Goal: Task Accomplishment & Management: Complete application form

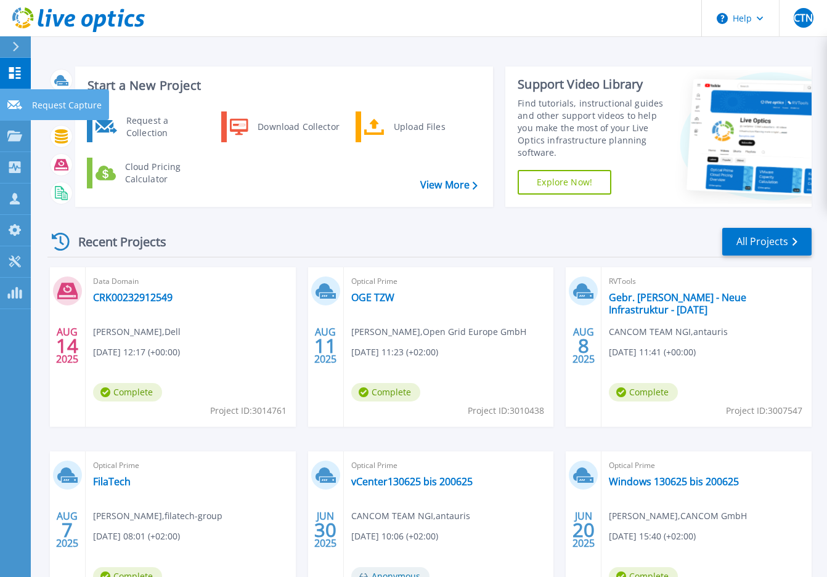
click at [14, 107] on icon at bounding box center [14, 104] width 15 height 9
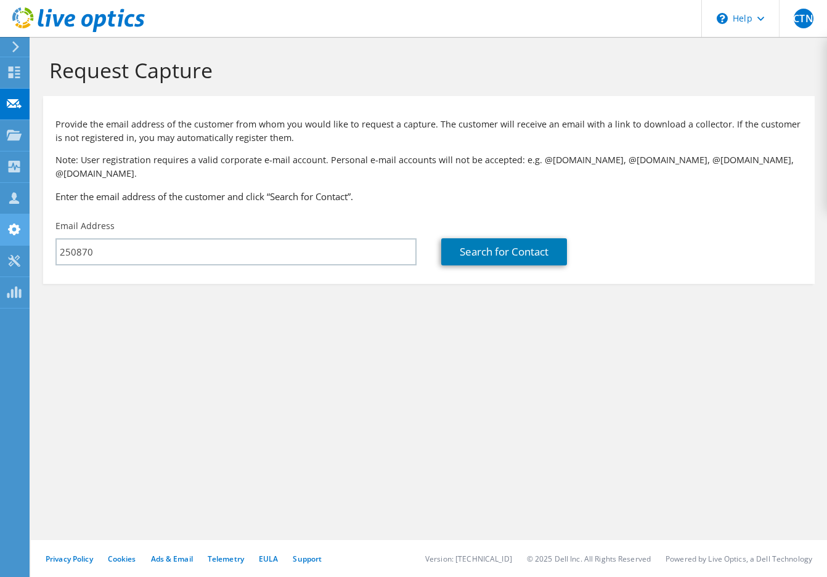
drag, startPoint x: 131, startPoint y: 246, endPoint x: 7, endPoint y: 243, distance: 123.2
click at [18, 243] on div "CTN Channel Partner CANCOM TEAM NGI [EMAIL_ADDRESS][DOMAIN_NAME] antauris My Pr…" at bounding box center [413, 288] width 827 height 577
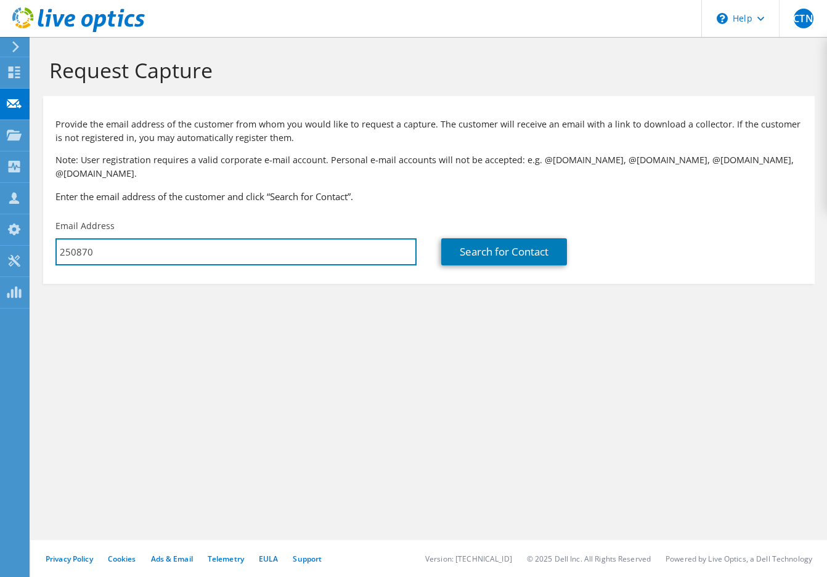
drag, startPoint x: 99, startPoint y: 240, endPoint x: -12, endPoint y: 230, distance: 111.3
click at [0, 230] on html "CTN Channel Partner CANCOM TEAM NGI [EMAIL_ADDRESS][DOMAIN_NAME] antauris My Pr…" at bounding box center [413, 288] width 827 height 577
paste input "[EMAIL_ADDRESS][DOMAIN_NAME]"
type input "[EMAIL_ADDRESS][DOMAIN_NAME]"
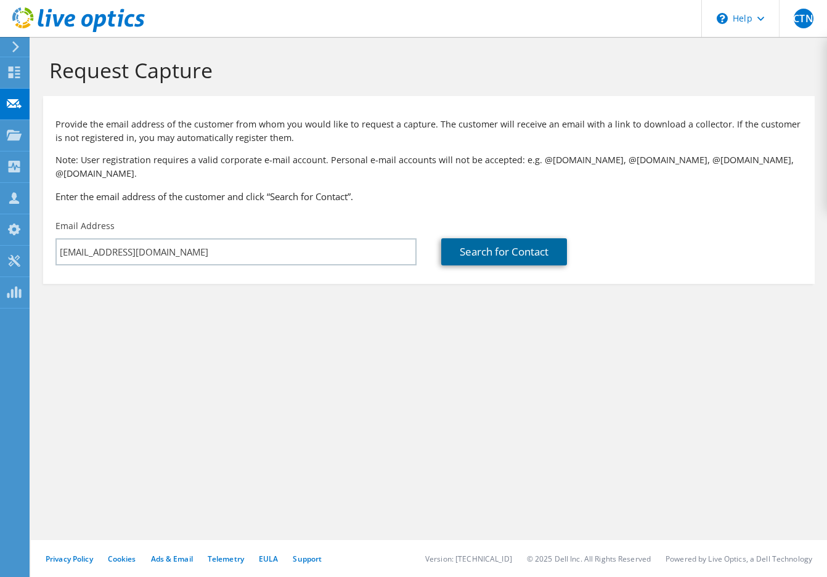
click at [512, 249] on link "Search for Contact" at bounding box center [504, 251] width 126 height 27
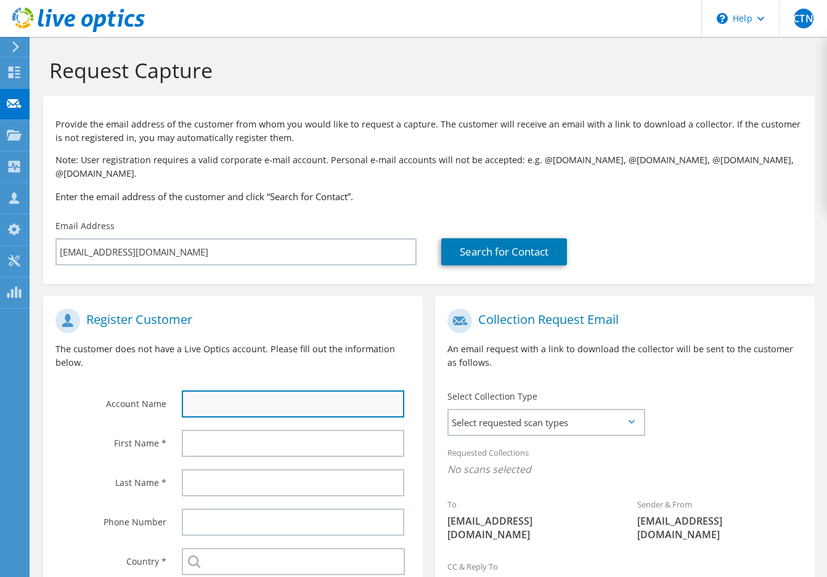
click at [216, 396] on input "text" at bounding box center [293, 404] width 222 height 27
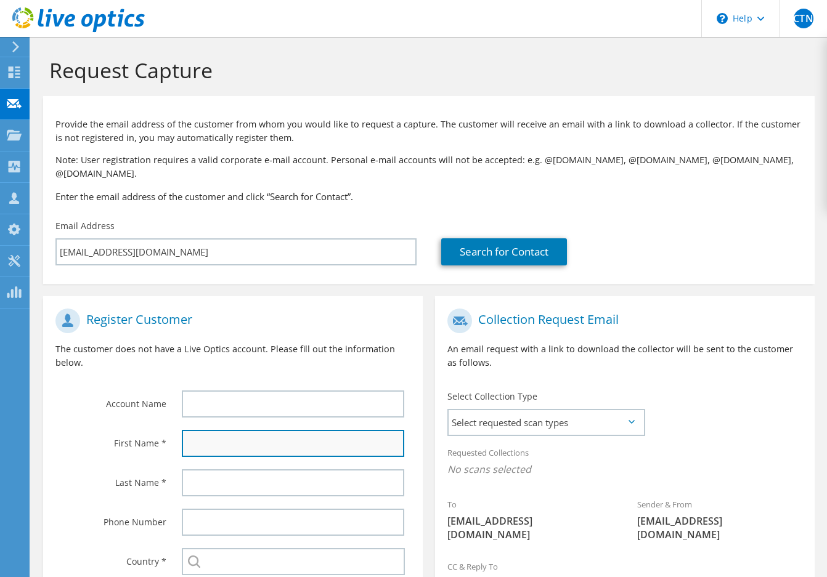
click at [195, 434] on input "text" at bounding box center [293, 443] width 222 height 27
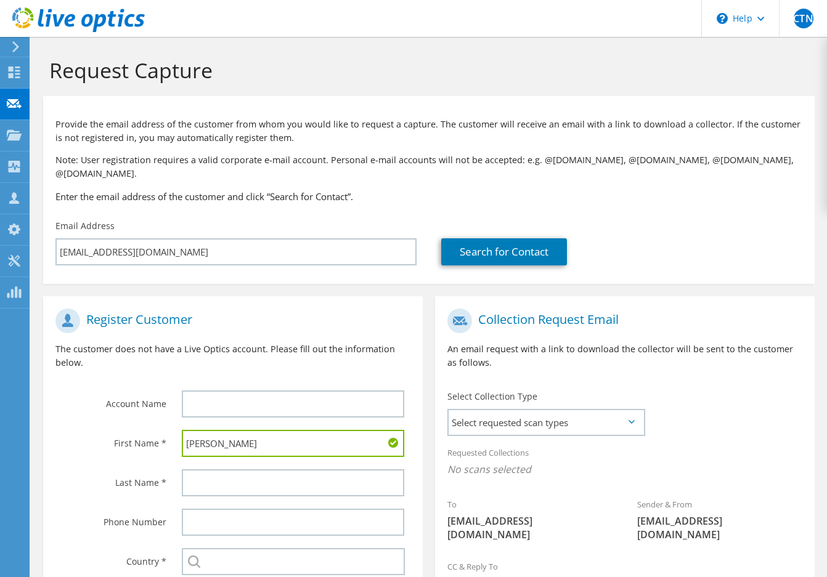
type input "[PERSON_NAME]"
click at [225, 469] on input "text" at bounding box center [293, 482] width 222 height 27
click at [241, 469] on input "text" at bounding box center [293, 482] width 222 height 27
paste input "[PERSON_NAME]"
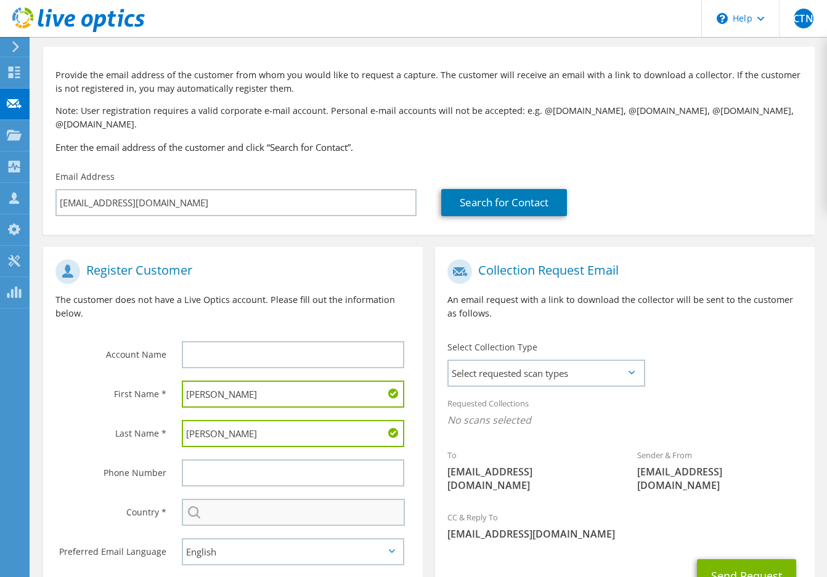
scroll to position [62, 0]
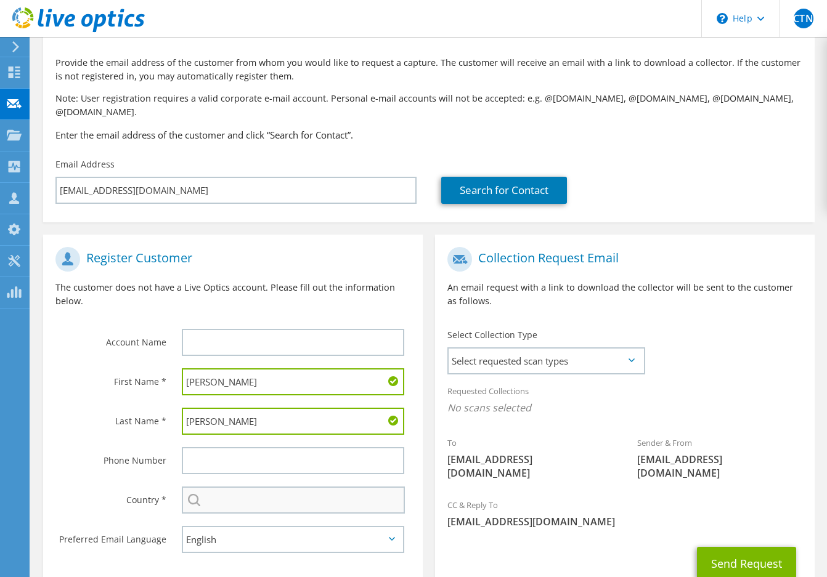
type input "[PERSON_NAME]"
drag, startPoint x: 233, startPoint y: 479, endPoint x: 261, endPoint y: 495, distance: 31.8
click at [233, 487] on input "text" at bounding box center [293, 500] width 223 height 27
click at [220, 491] on input "text" at bounding box center [293, 500] width 223 height 27
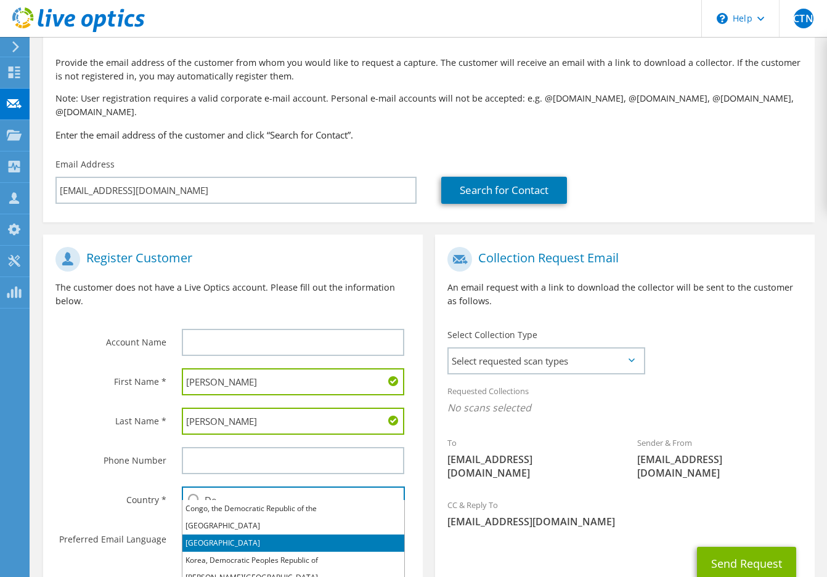
click at [208, 539] on li "[GEOGRAPHIC_DATA]" at bounding box center [293, 543] width 222 height 17
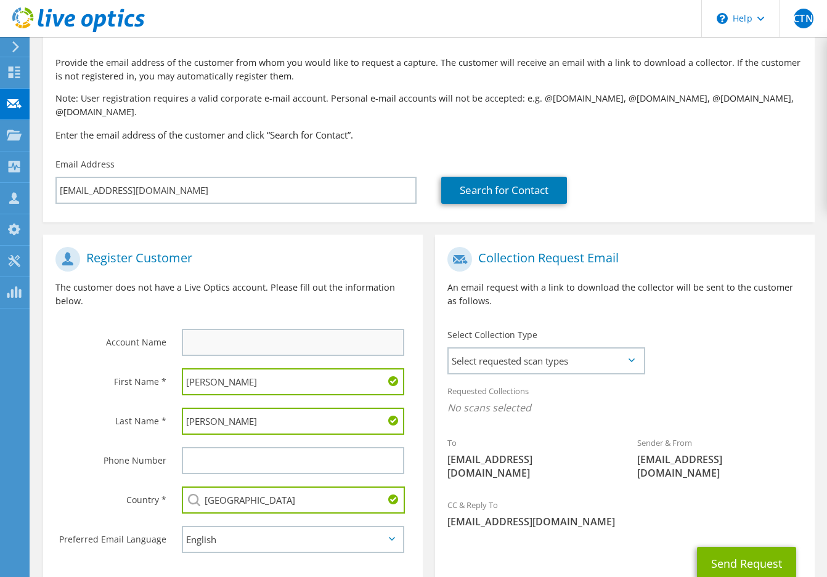
type input "[GEOGRAPHIC_DATA]"
click at [217, 329] on input "text" at bounding box center [293, 342] width 222 height 27
type input "[PERSON_NAME]"
click at [524, 353] on span "Select requested scan types" at bounding box center [545, 361] width 195 height 25
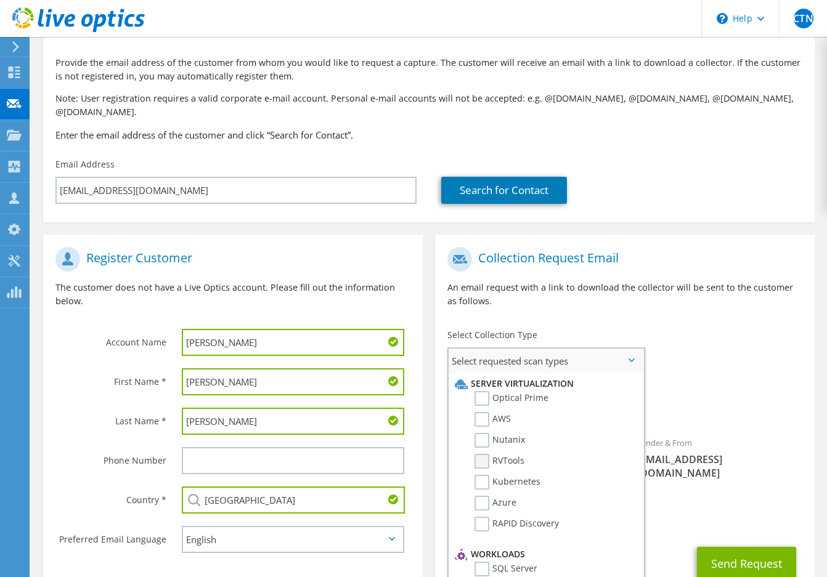
click at [485, 454] on label "RVTools" at bounding box center [499, 461] width 50 height 15
click at [0, 0] on input "RVTools" at bounding box center [0, 0] width 0 height 0
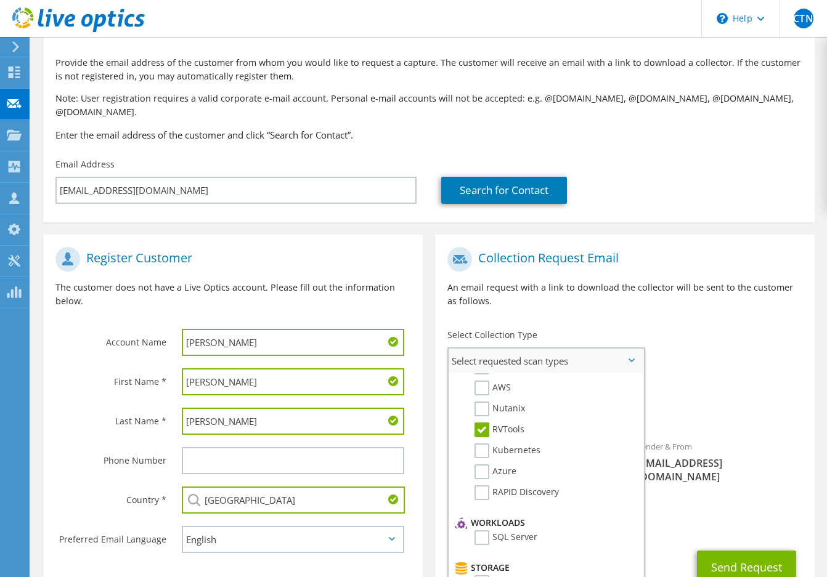
scroll to position [0, 0]
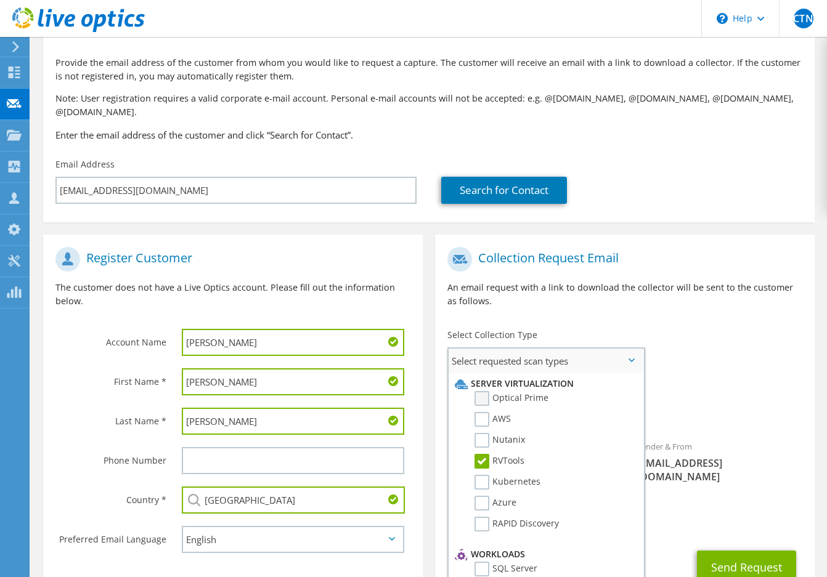
click at [483, 391] on label "Optical Prime" at bounding box center [511, 398] width 74 height 15
click at [0, 0] on input "Optical Prime" at bounding box center [0, 0] width 0 height 0
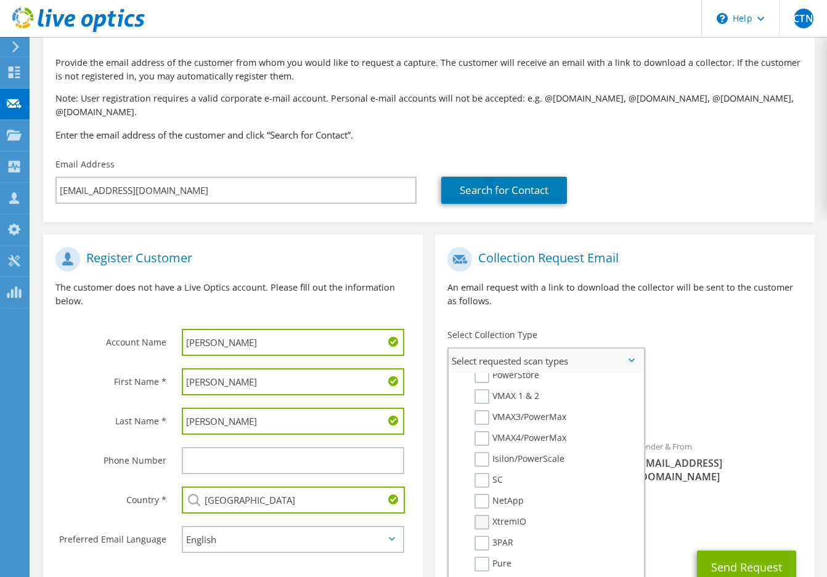
scroll to position [308, 0]
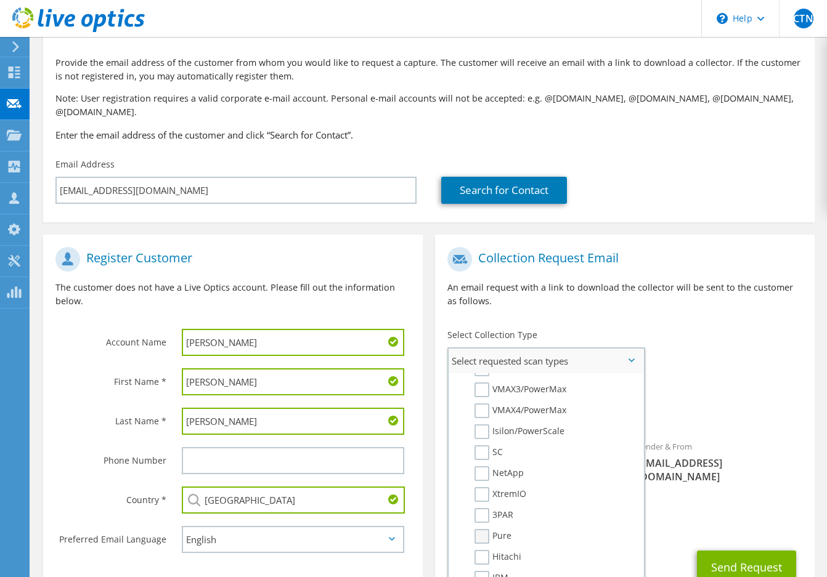
click at [483, 529] on label "Pure" at bounding box center [492, 536] width 37 height 15
click at [0, 0] on input "Pure" at bounding box center [0, 0] width 0 height 0
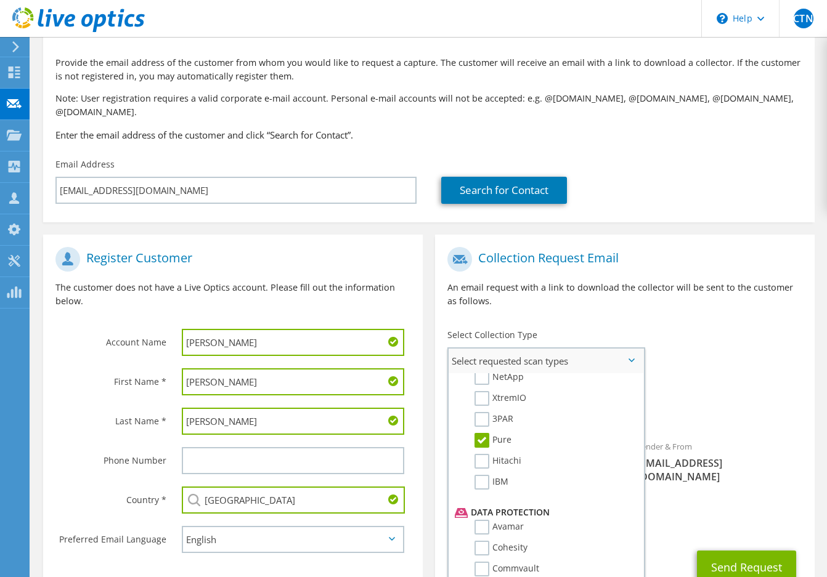
scroll to position [431, 0]
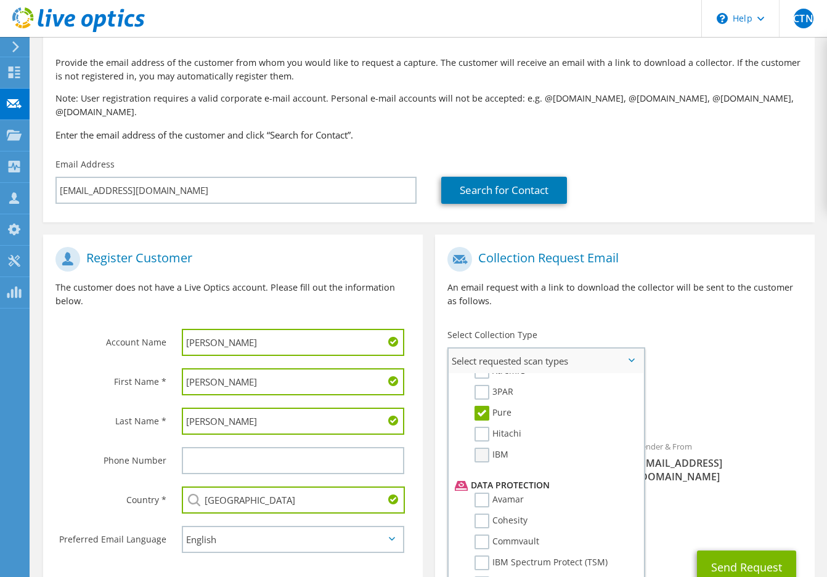
click at [483, 448] on label "IBM" at bounding box center [491, 455] width 34 height 15
click at [0, 0] on input "IBM" at bounding box center [0, 0] width 0 height 0
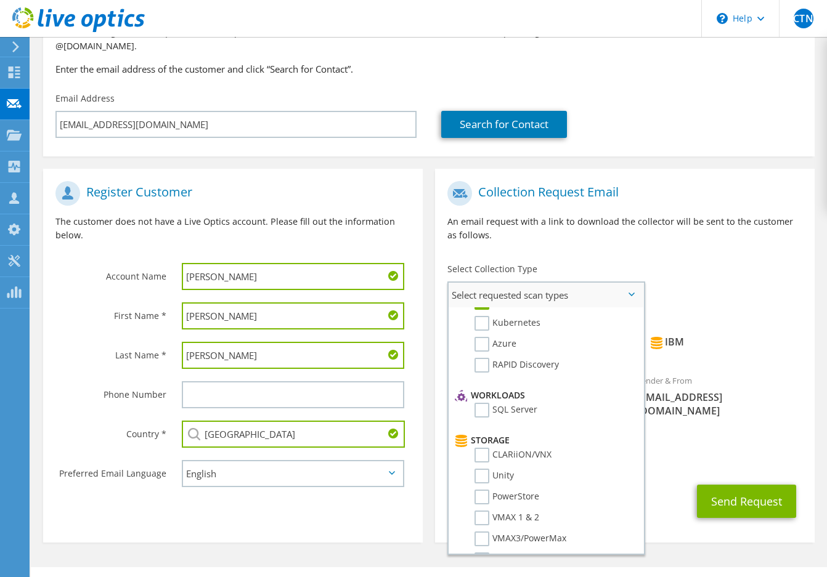
scroll to position [0, 0]
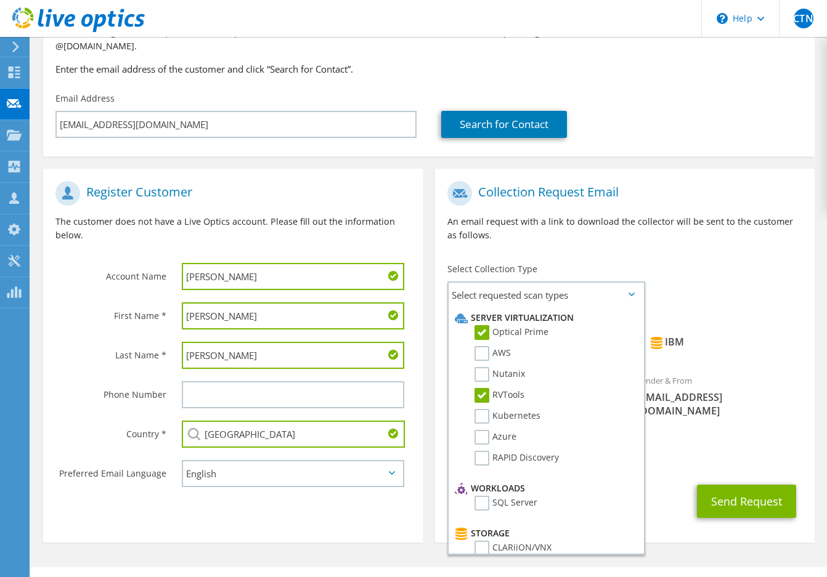
click at [695, 231] on div "Collection Request Email An email request with a link to download the collector…" at bounding box center [624, 216] width 379 height 82
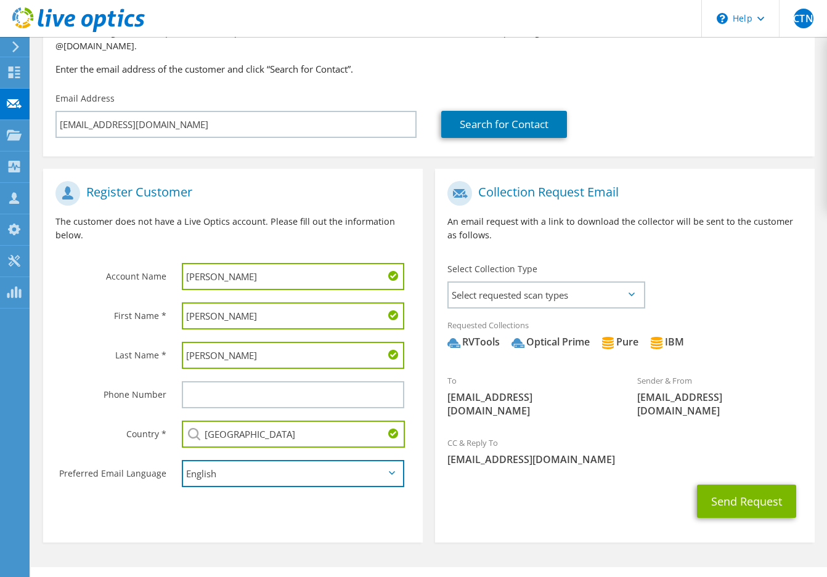
click at [269, 465] on select "English Deutsch Español Français Italiano Polski Português Русский 한국어 中文 日本語" at bounding box center [293, 473] width 222 height 27
select select "de-DE"
click at [182, 460] on select "English Deutsch Español Français Italiano Polski Português Русский 한국어 中文 日本語" at bounding box center [293, 473] width 222 height 27
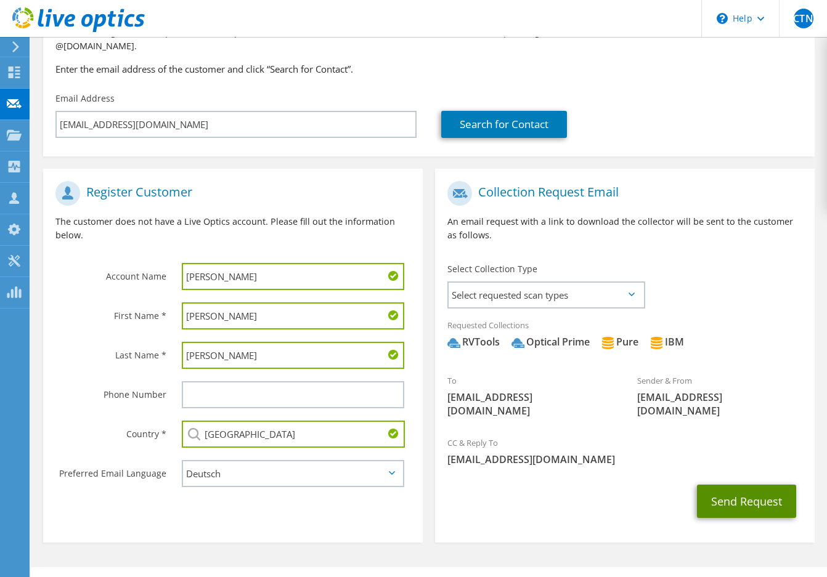
click at [746, 485] on button "Send Request" at bounding box center [746, 501] width 99 height 33
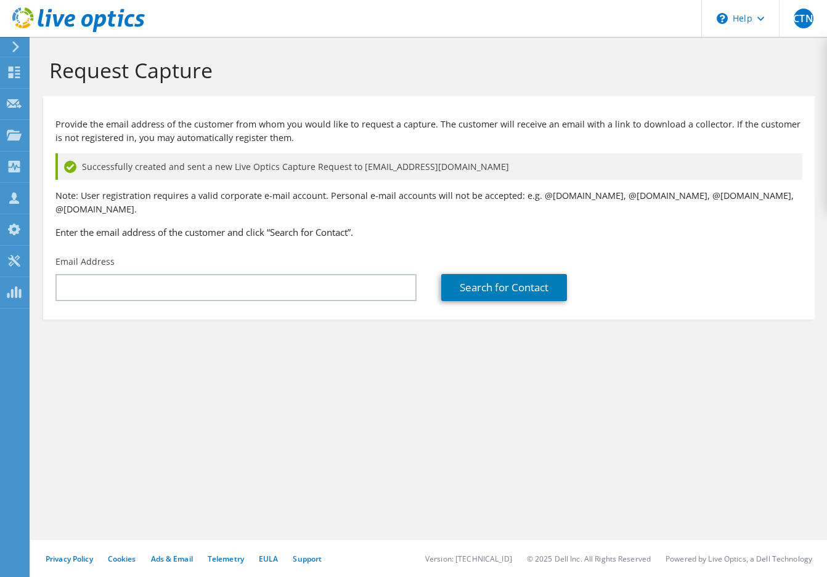
click at [18, 48] on icon at bounding box center [15, 46] width 9 height 11
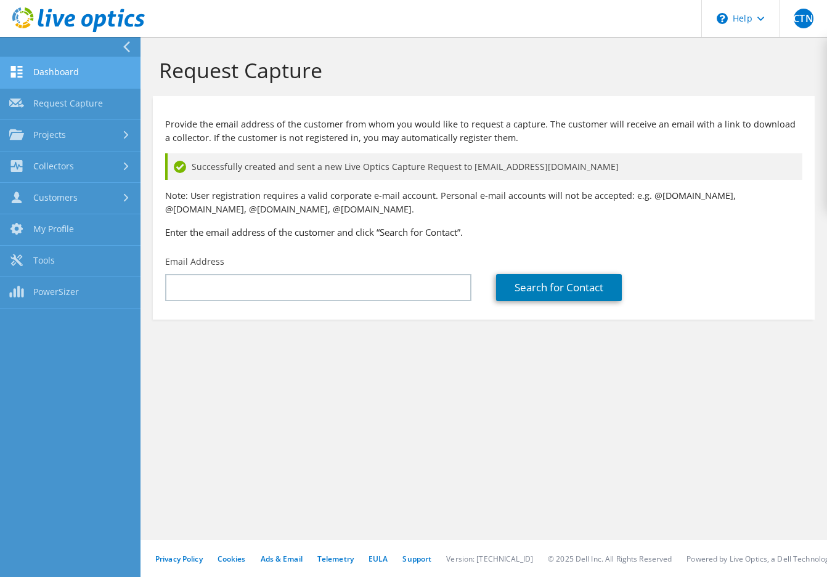
click at [65, 75] on link "Dashboard" at bounding box center [70, 72] width 140 height 31
